Goal: Information Seeking & Learning: Learn about a topic

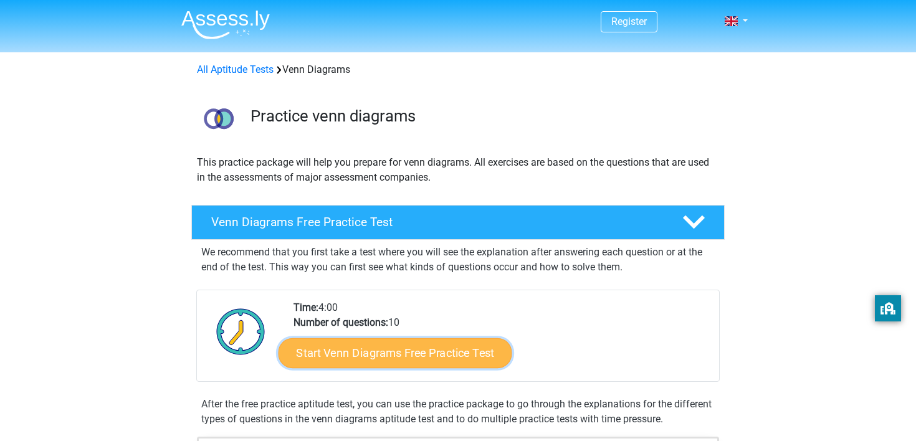
click at [357, 355] on link "Start Venn Diagrams Free Practice Test" at bounding box center [396, 354] width 234 height 30
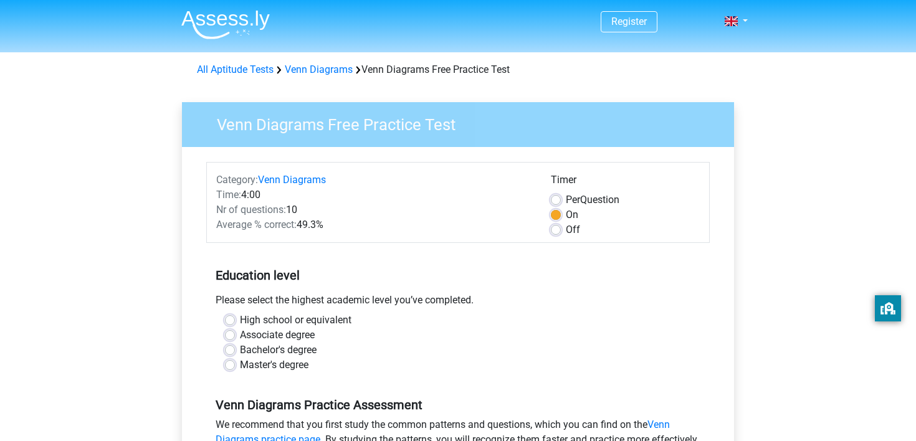
click at [328, 322] on label "High school or equivalent" at bounding box center [296, 320] width 112 height 15
click at [235, 322] on input "High school or equivalent" at bounding box center [230, 319] width 10 height 12
radio input "true"
click at [328, 322] on label "High school or equivalent" at bounding box center [296, 320] width 112 height 15
click at [235, 322] on input "High school or equivalent" at bounding box center [230, 319] width 10 height 12
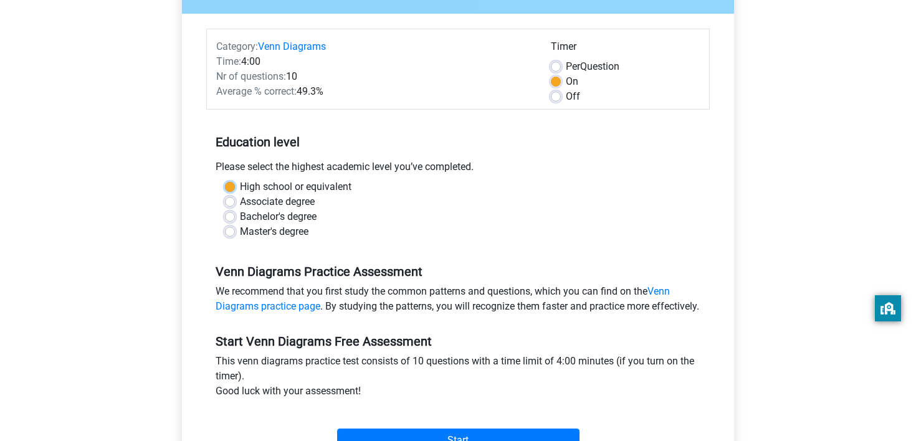
scroll to position [244, 0]
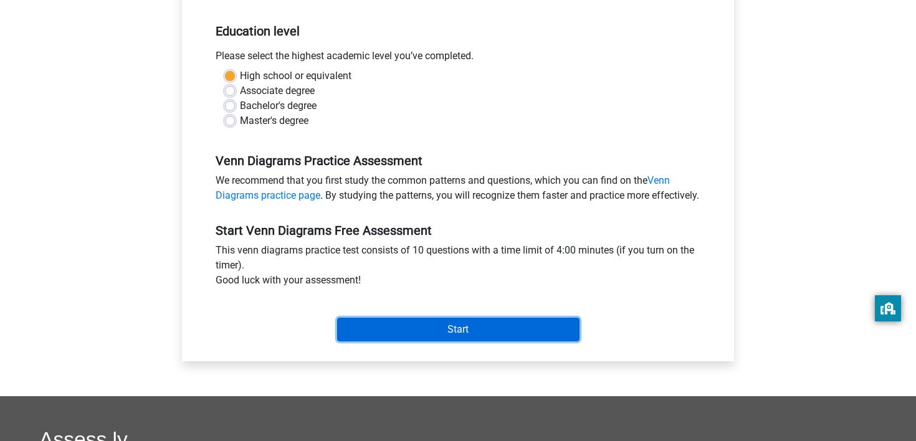
click at [347, 342] on input "Start" at bounding box center [458, 330] width 243 height 24
